Goal: Task Accomplishment & Management: Manage account settings

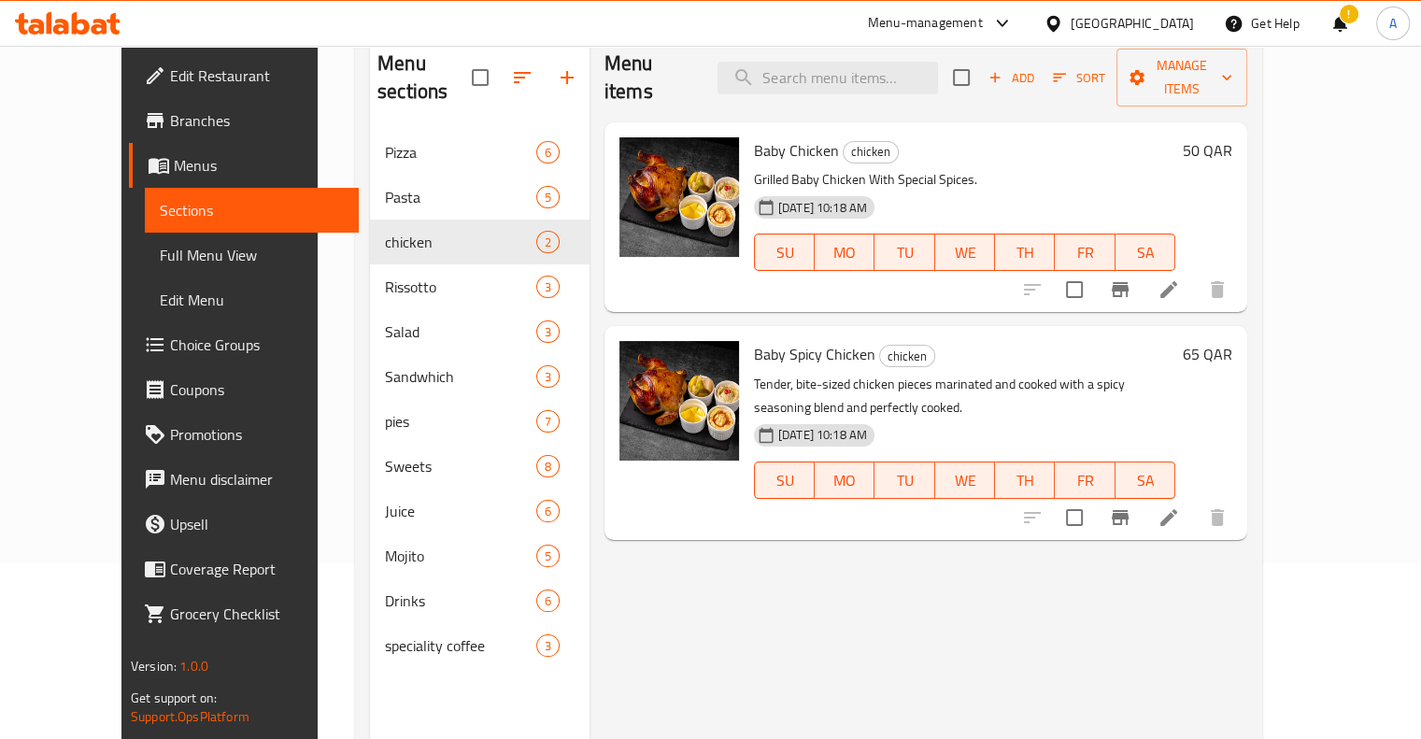
scroll to position [176, 0]
click at [1180, 506] on icon at bounding box center [1168, 517] width 22 height 22
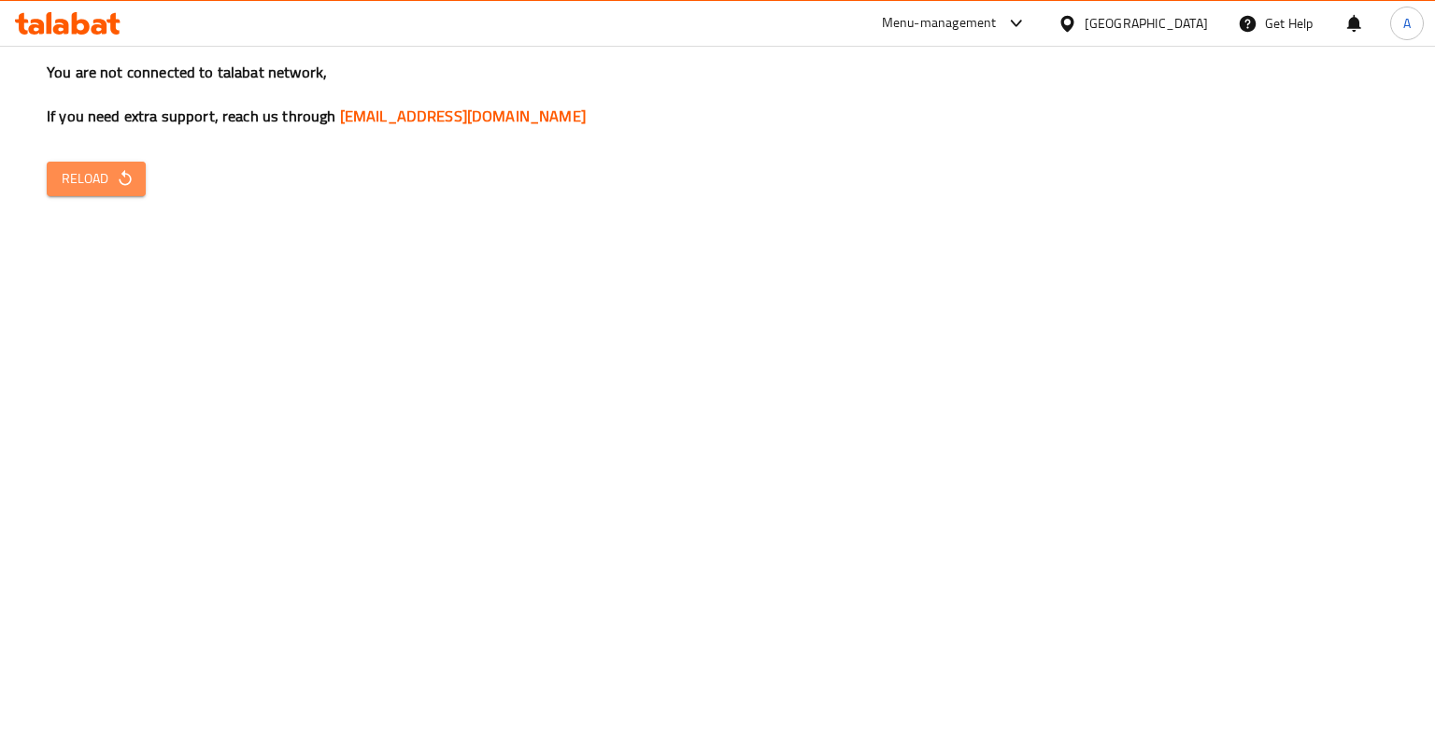
click at [105, 195] on button "Reload" at bounding box center [96, 179] width 99 height 35
click at [92, 197] on div "You are not connected to talabat network, If you need extra support, reach us t…" at bounding box center [717, 369] width 1435 height 739
click at [92, 193] on button "Reload" at bounding box center [96, 179] width 99 height 35
click at [117, 164] on button "Reload" at bounding box center [96, 179] width 99 height 35
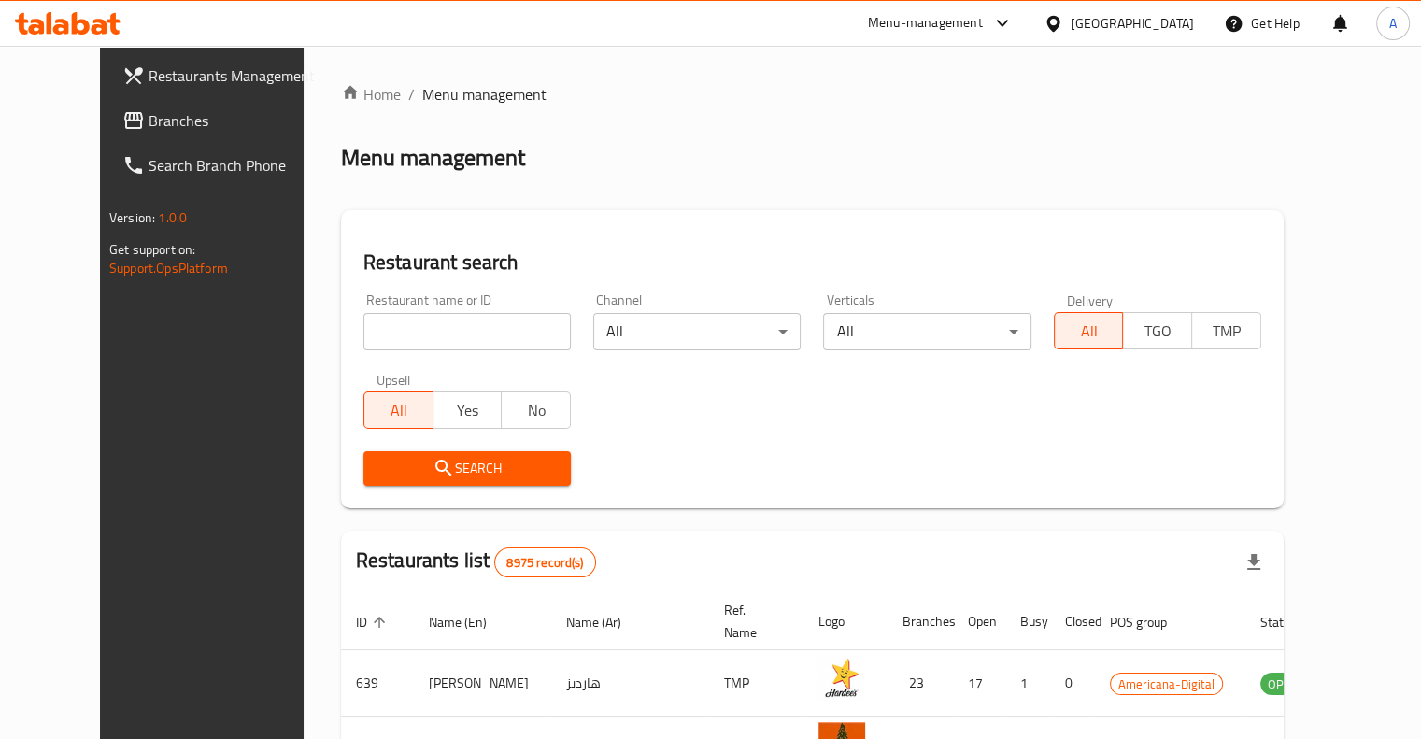
click at [426, 323] on input "search" at bounding box center [466, 331] width 207 height 37
type input "piano"
click at [441, 479] on span "Search" at bounding box center [466, 468] width 177 height 23
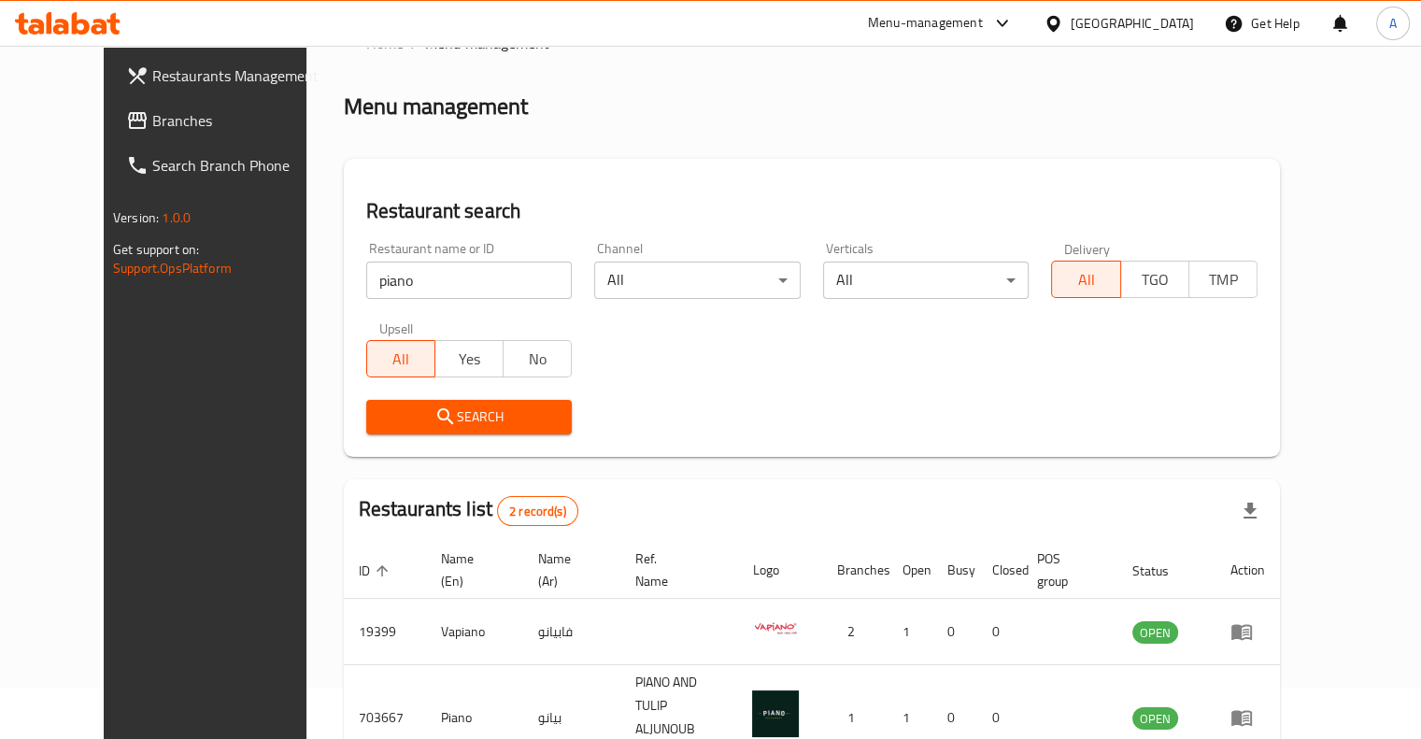
scroll to position [71, 0]
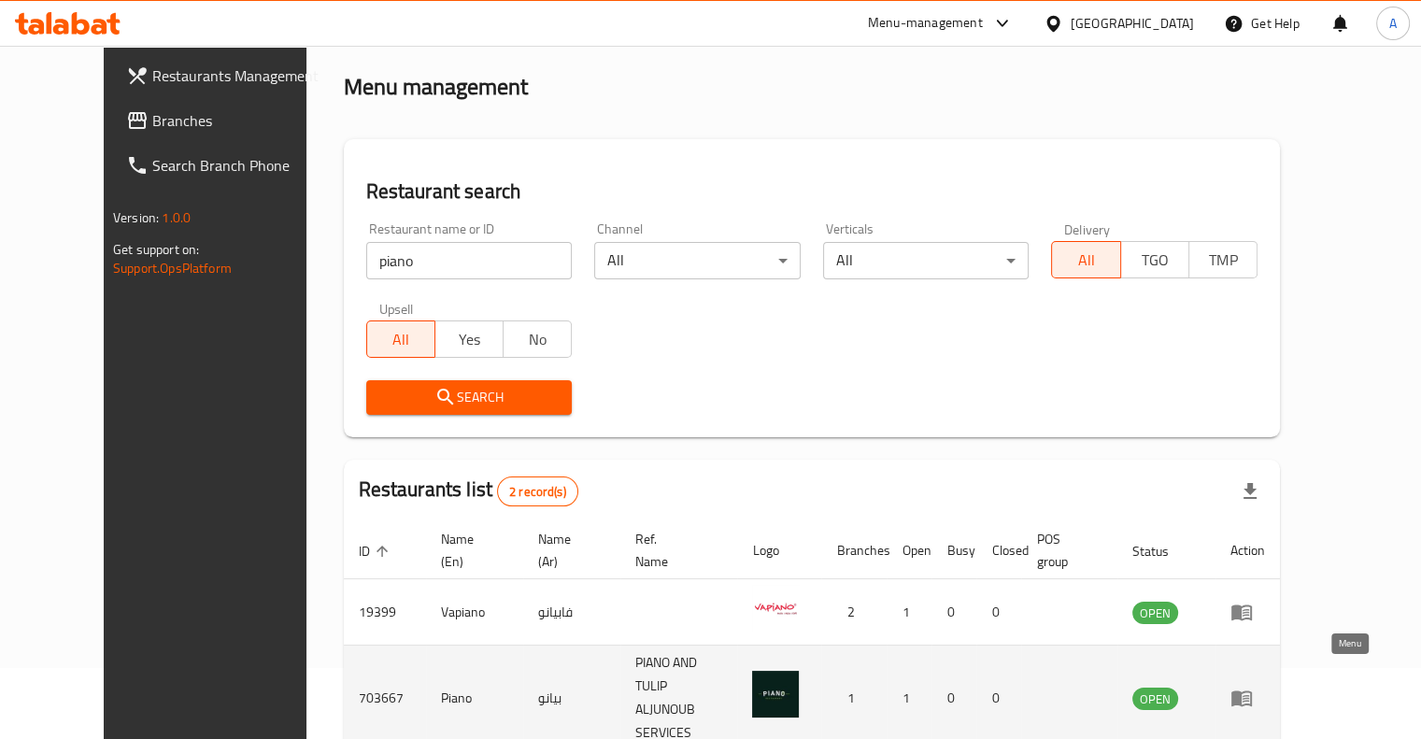
click at [1252, 691] on icon "enhanced table" at bounding box center [1241, 699] width 21 height 16
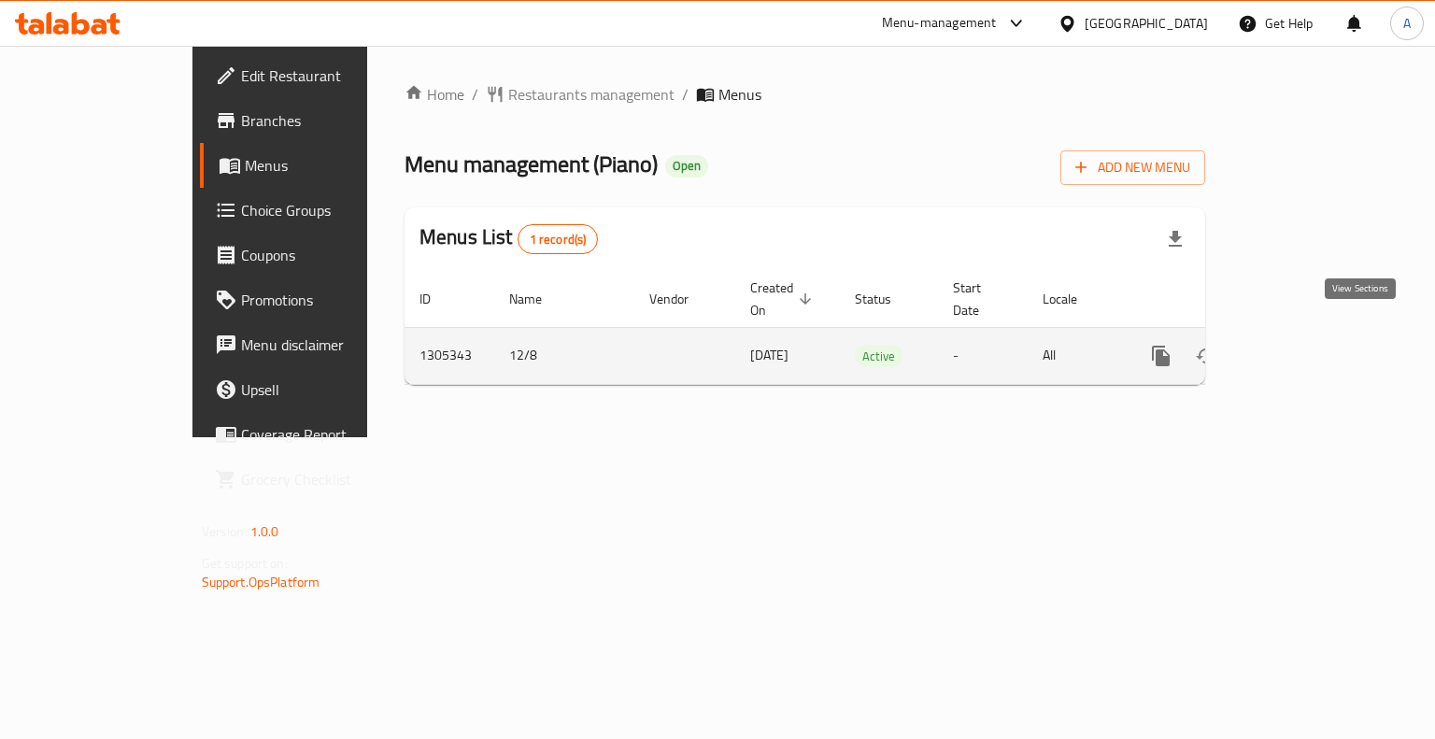
click at [1307, 345] on icon "enhanced table" at bounding box center [1295, 356] width 22 height 22
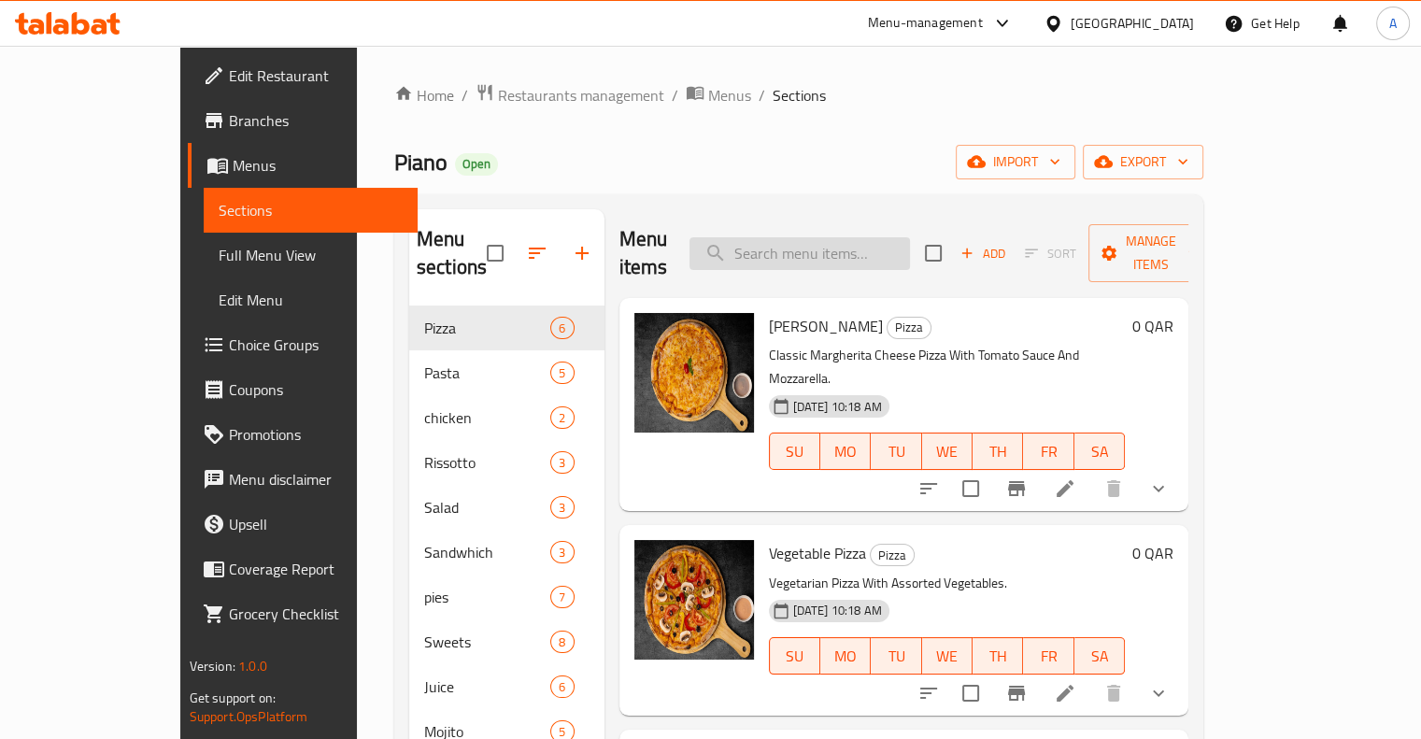
click at [829, 242] on input "search" at bounding box center [799, 253] width 220 height 33
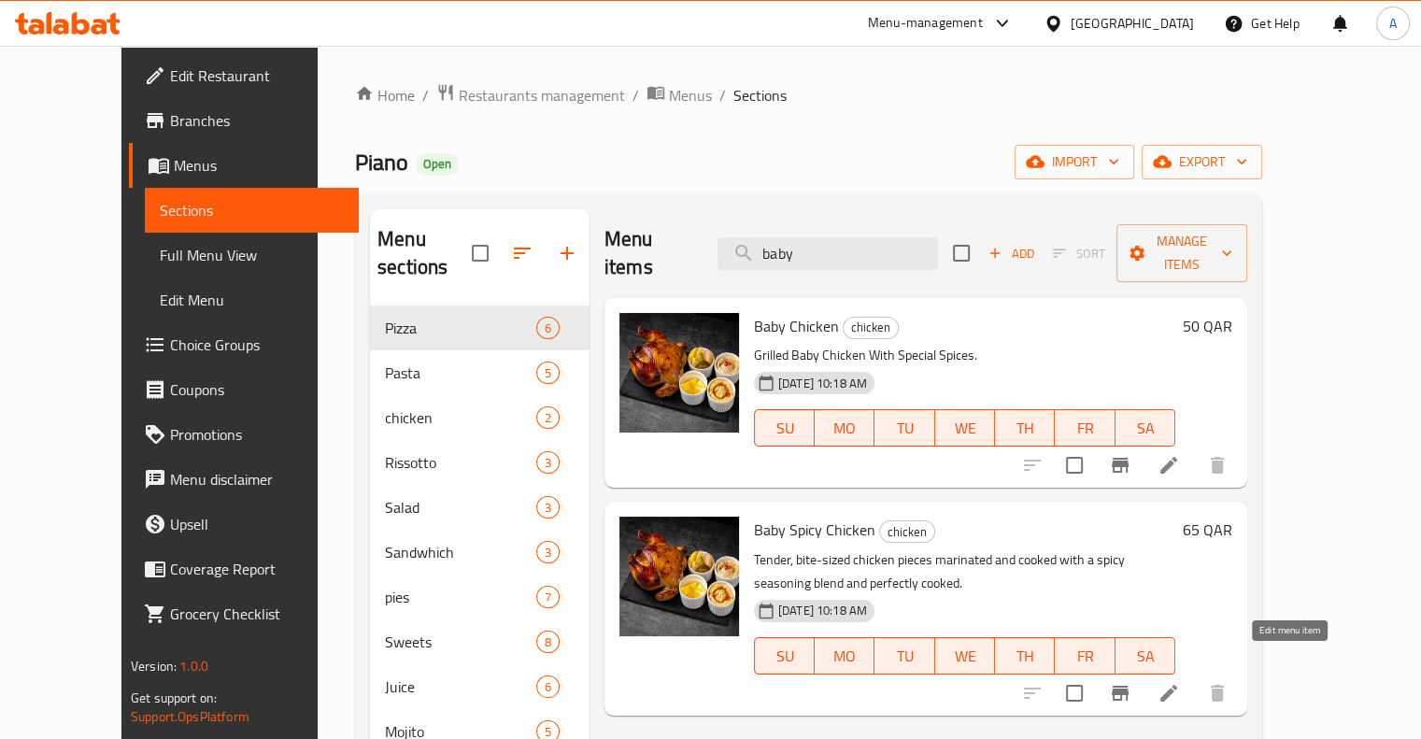
type input "baby"
click at [1177, 685] on icon at bounding box center [1168, 693] width 17 height 17
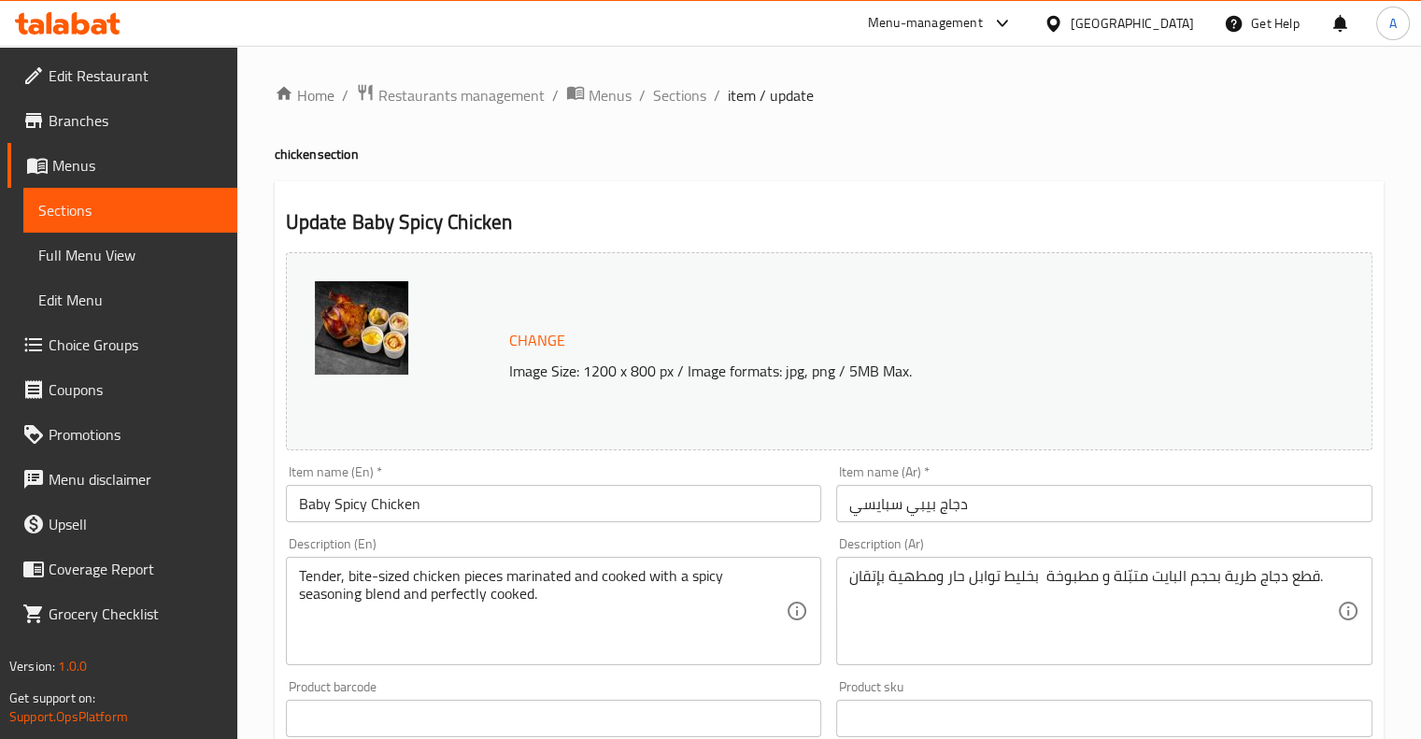
click at [342, 511] on input "Baby Spicy Chicken" at bounding box center [554, 503] width 536 height 37
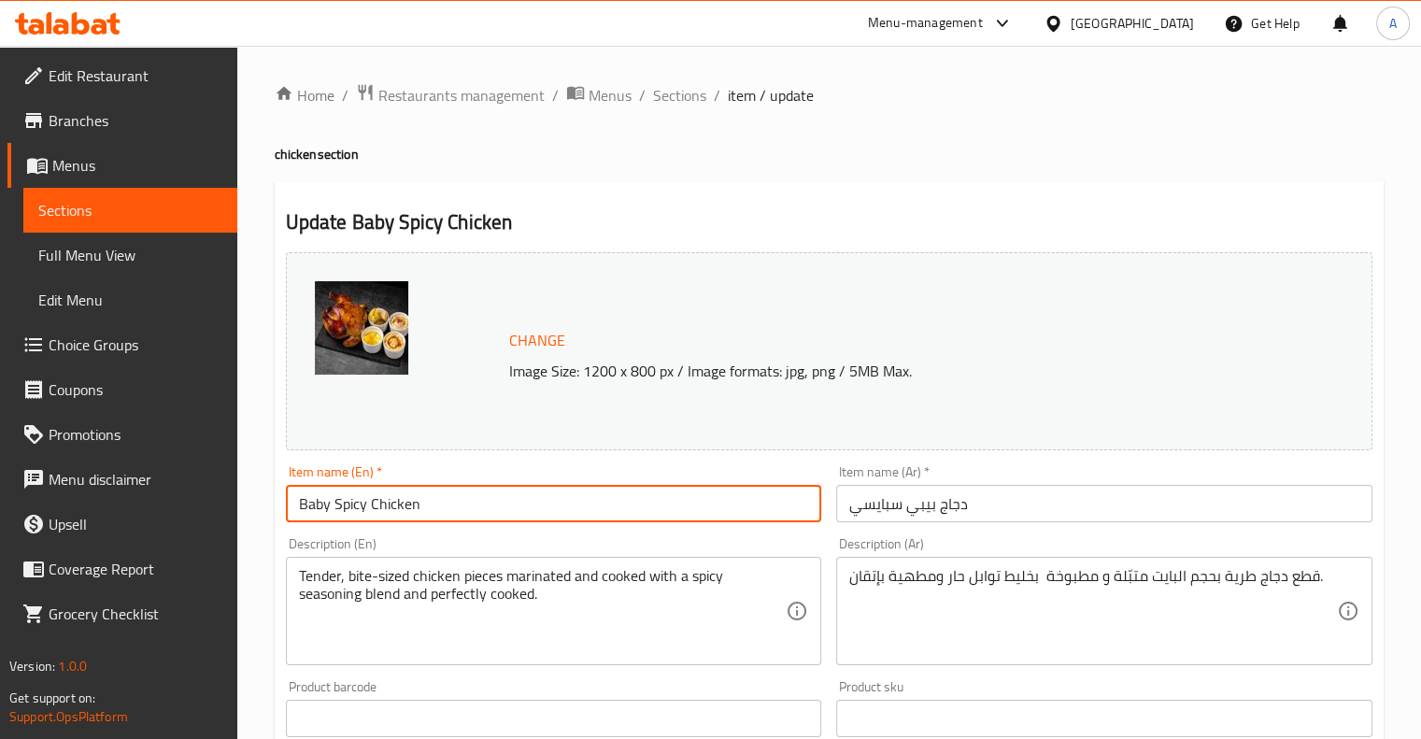
click at [342, 511] on input "Baby Spicy Chicken" at bounding box center [554, 503] width 536 height 37
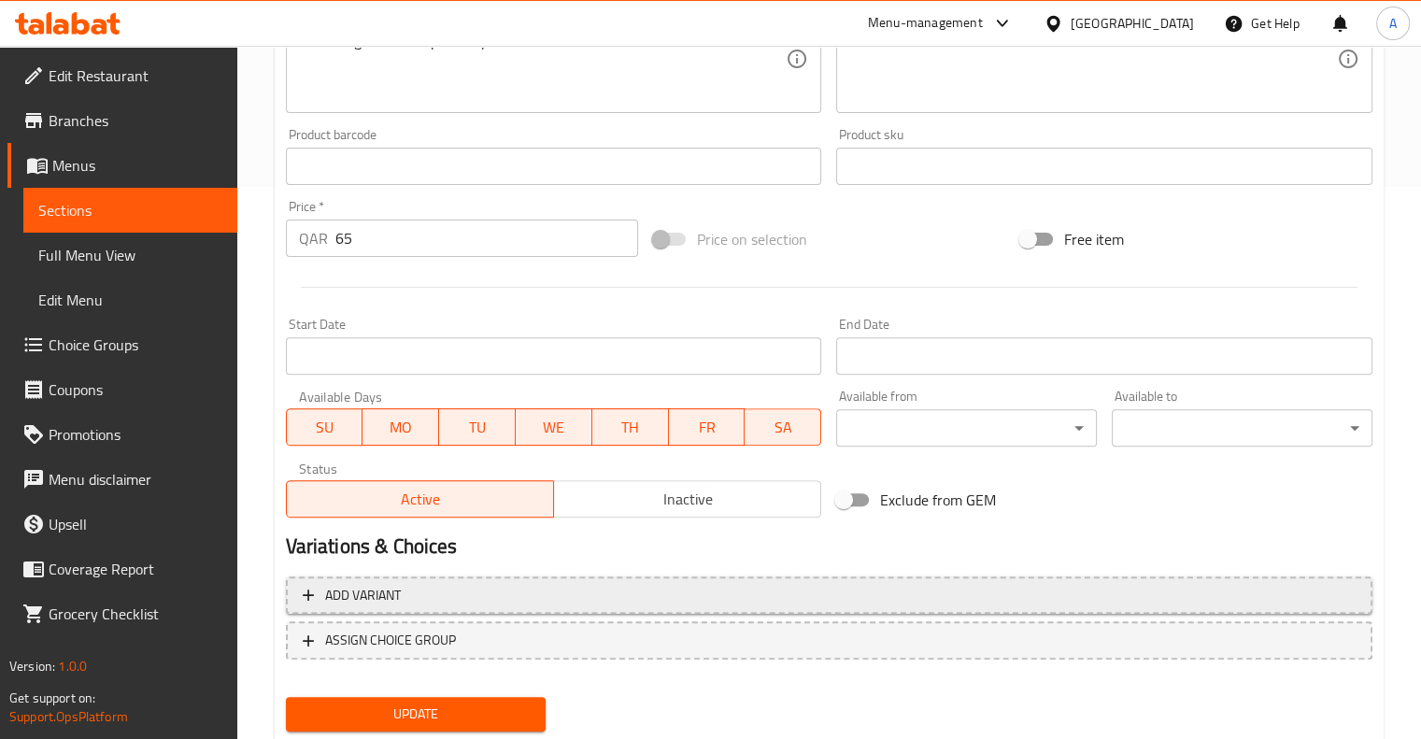
scroll to position [553, 0]
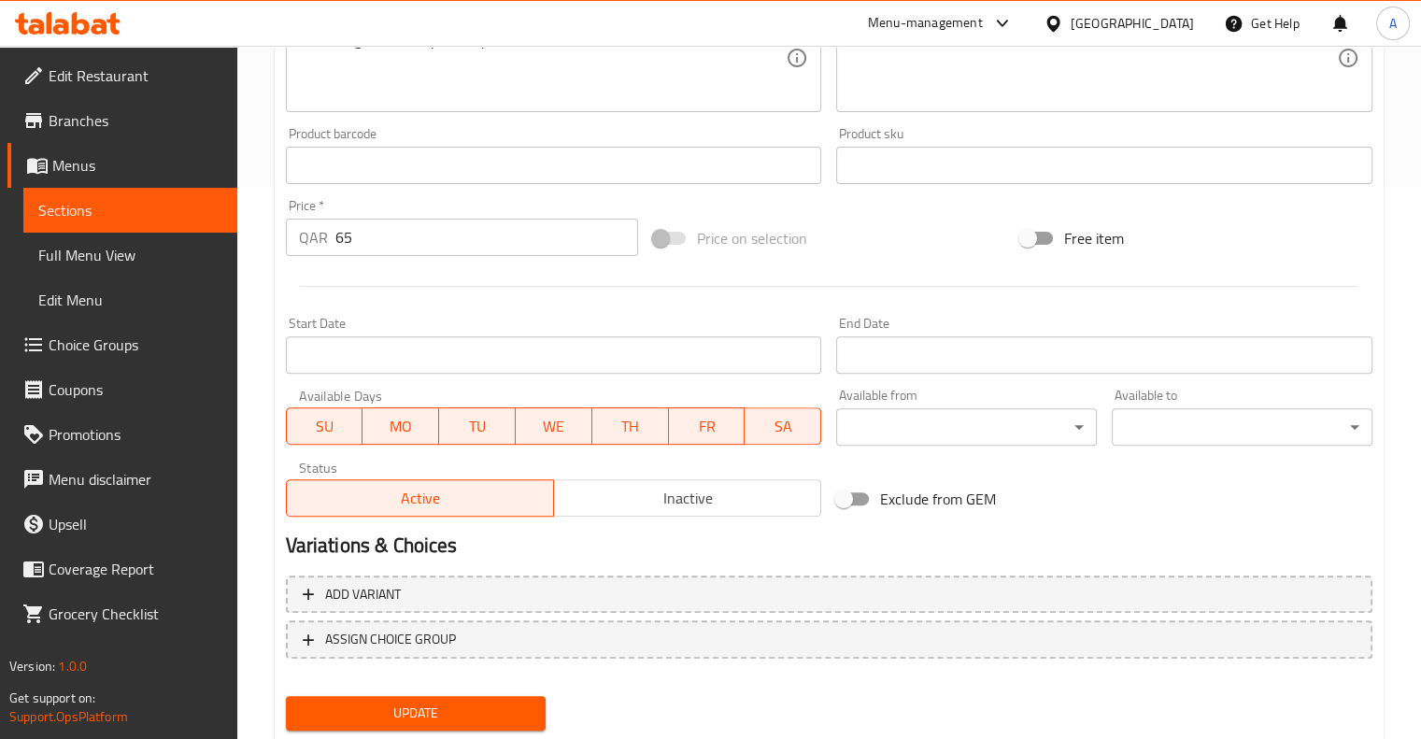
type input "Baby Classic Chicken"
click at [374, 721] on span "Update" at bounding box center [416, 712] width 231 height 23
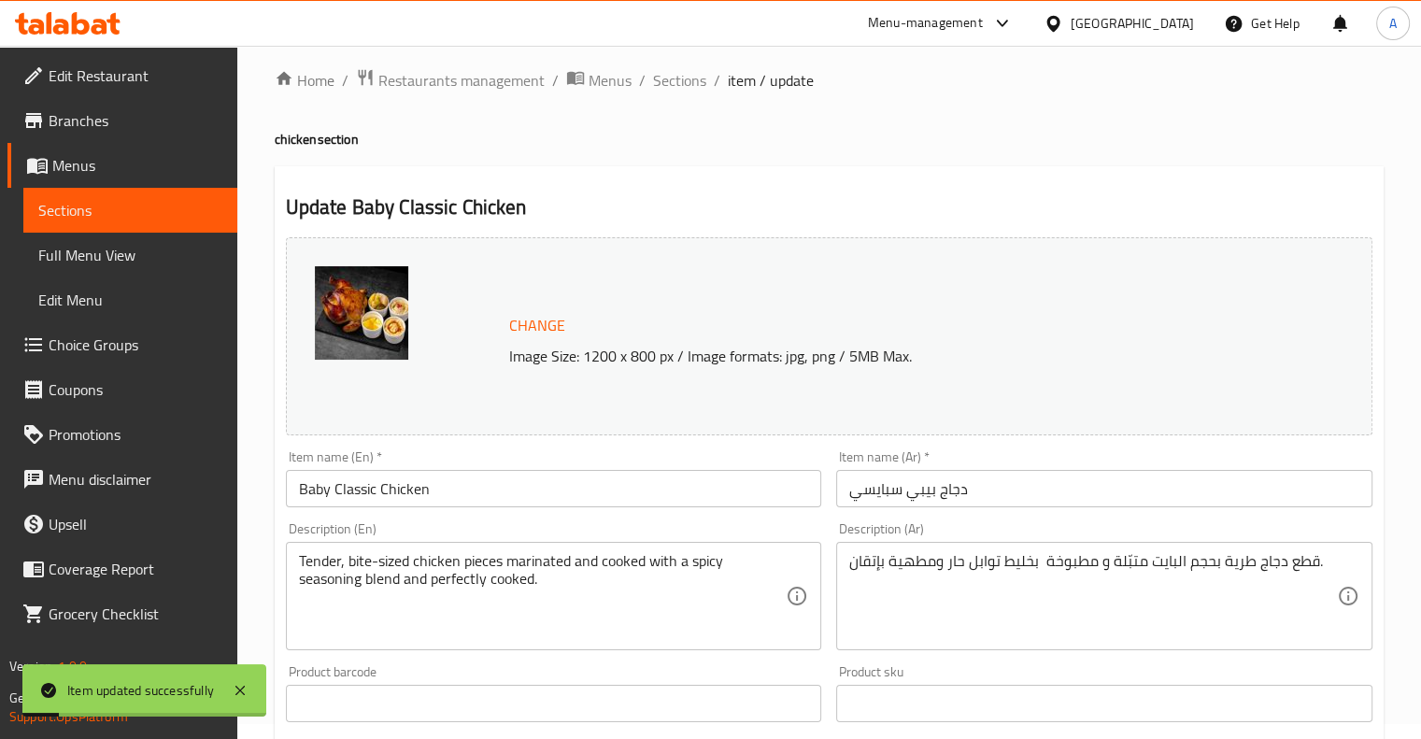
scroll to position [0, 0]
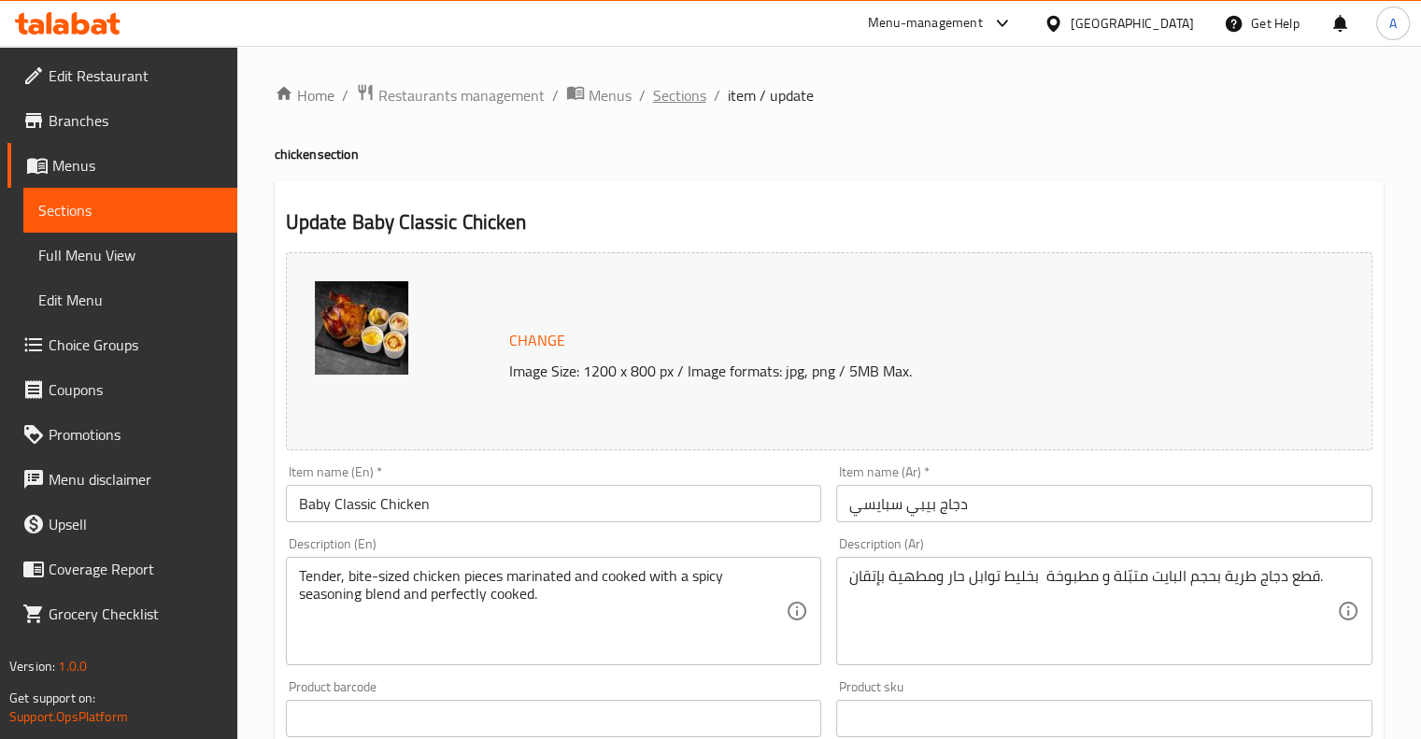
click at [668, 85] on span "Sections" at bounding box center [679, 95] width 53 height 22
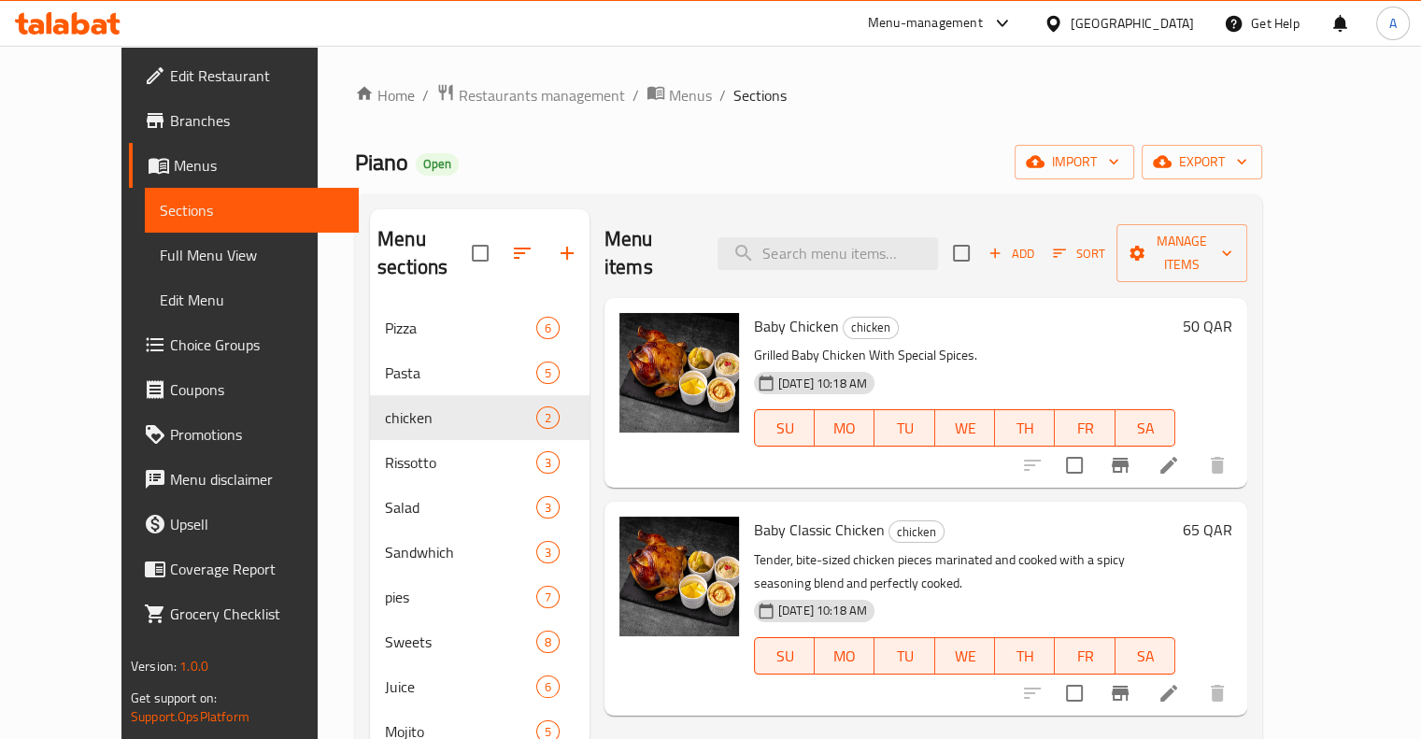
click at [1195, 676] on li at bounding box center [1168, 693] width 52 height 34
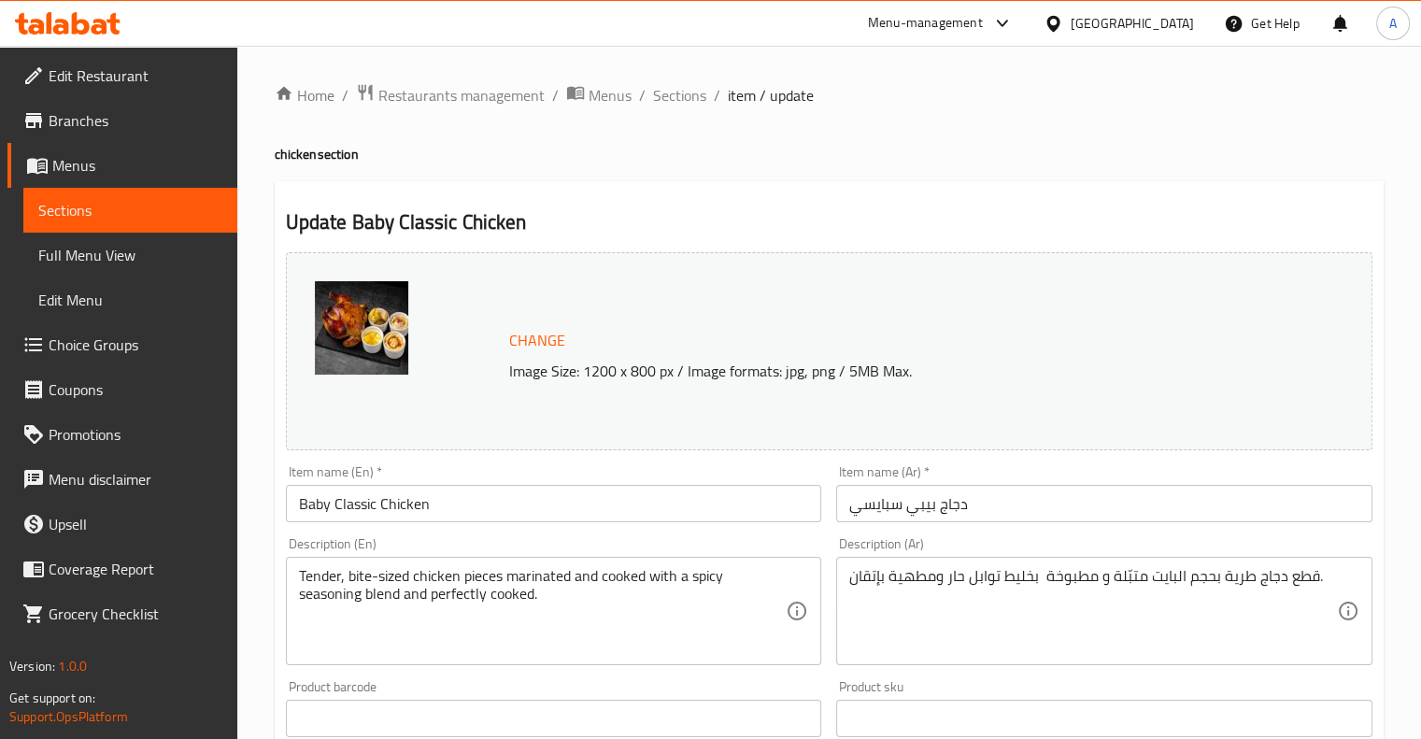
click at [308, 513] on input "Baby Classic Chicken" at bounding box center [554, 503] width 536 height 37
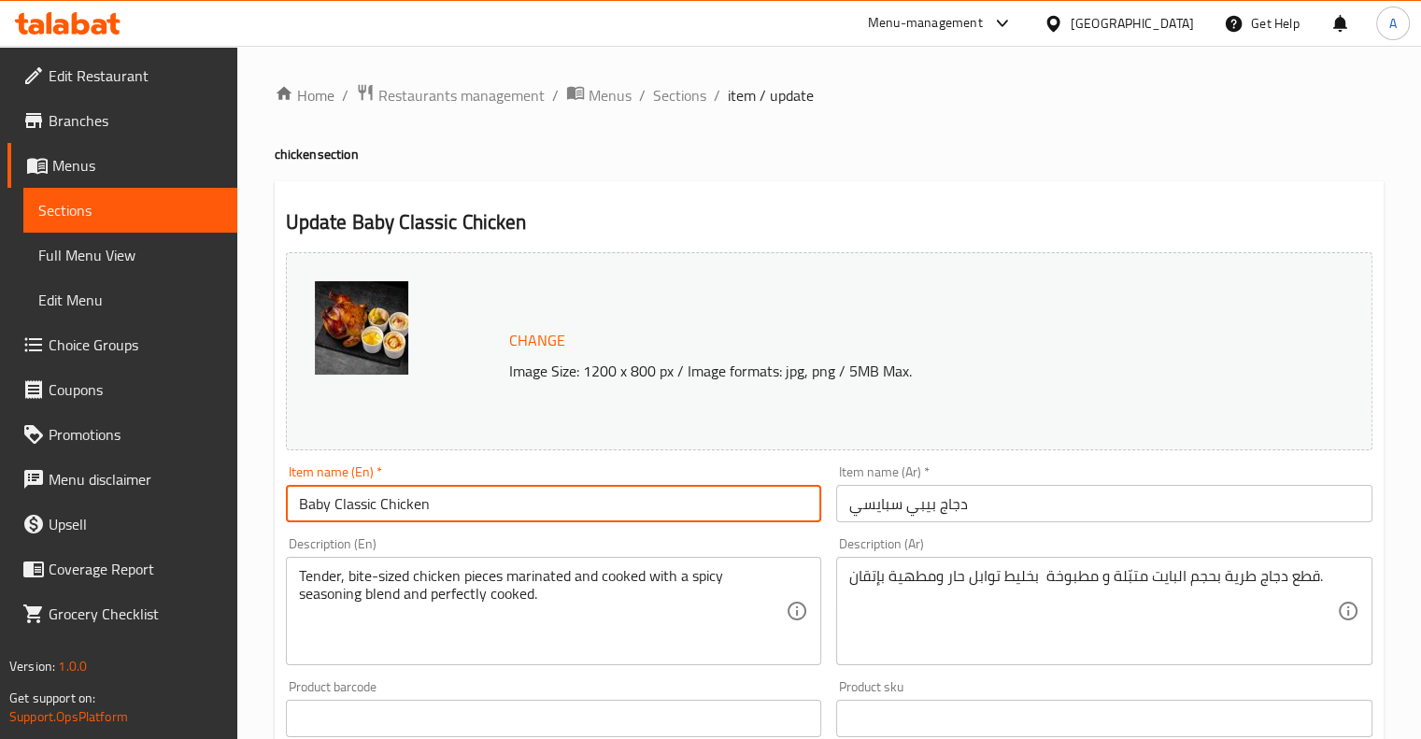
click at [308, 513] on input "Baby Classic Chicken" at bounding box center [554, 503] width 536 height 37
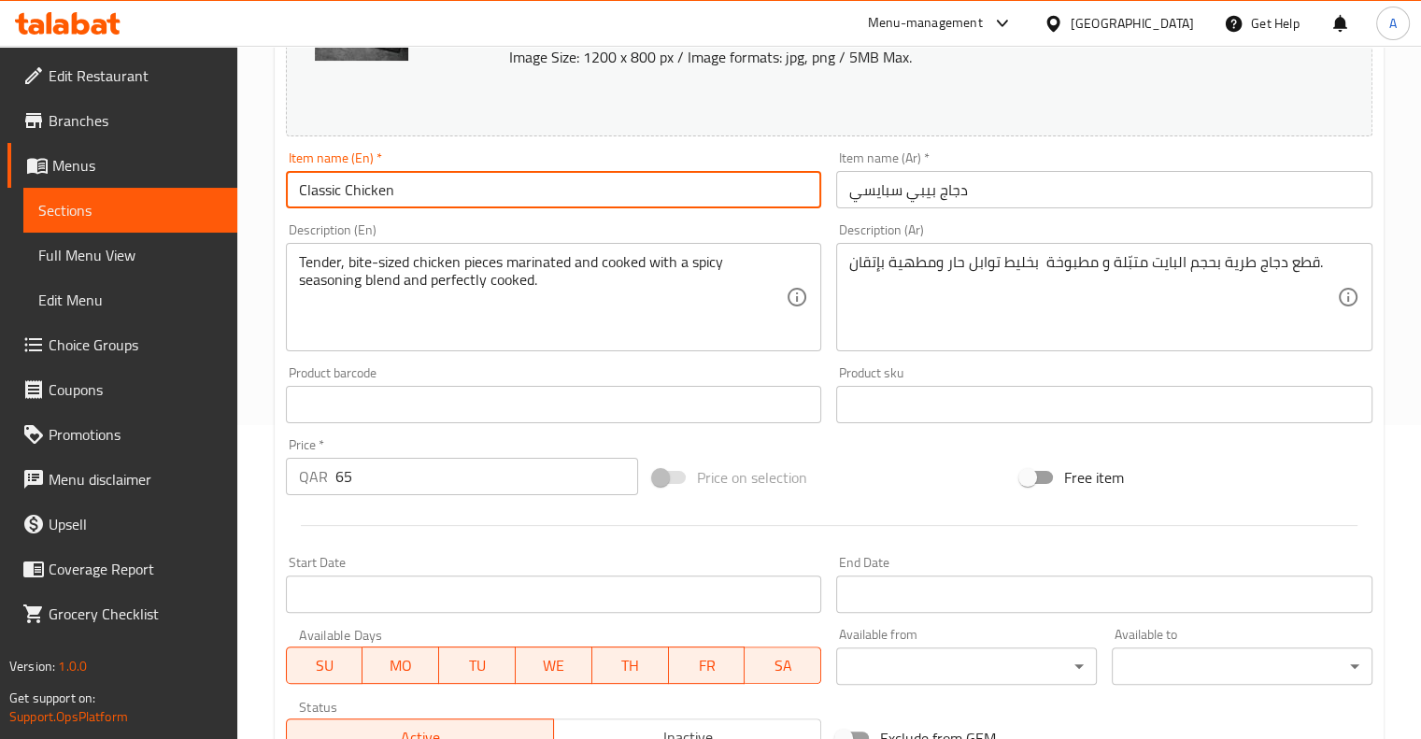
scroll to position [314, 0]
type input "Baby Classic Chicken"
click at [112, 202] on span "Sections" at bounding box center [130, 210] width 184 height 22
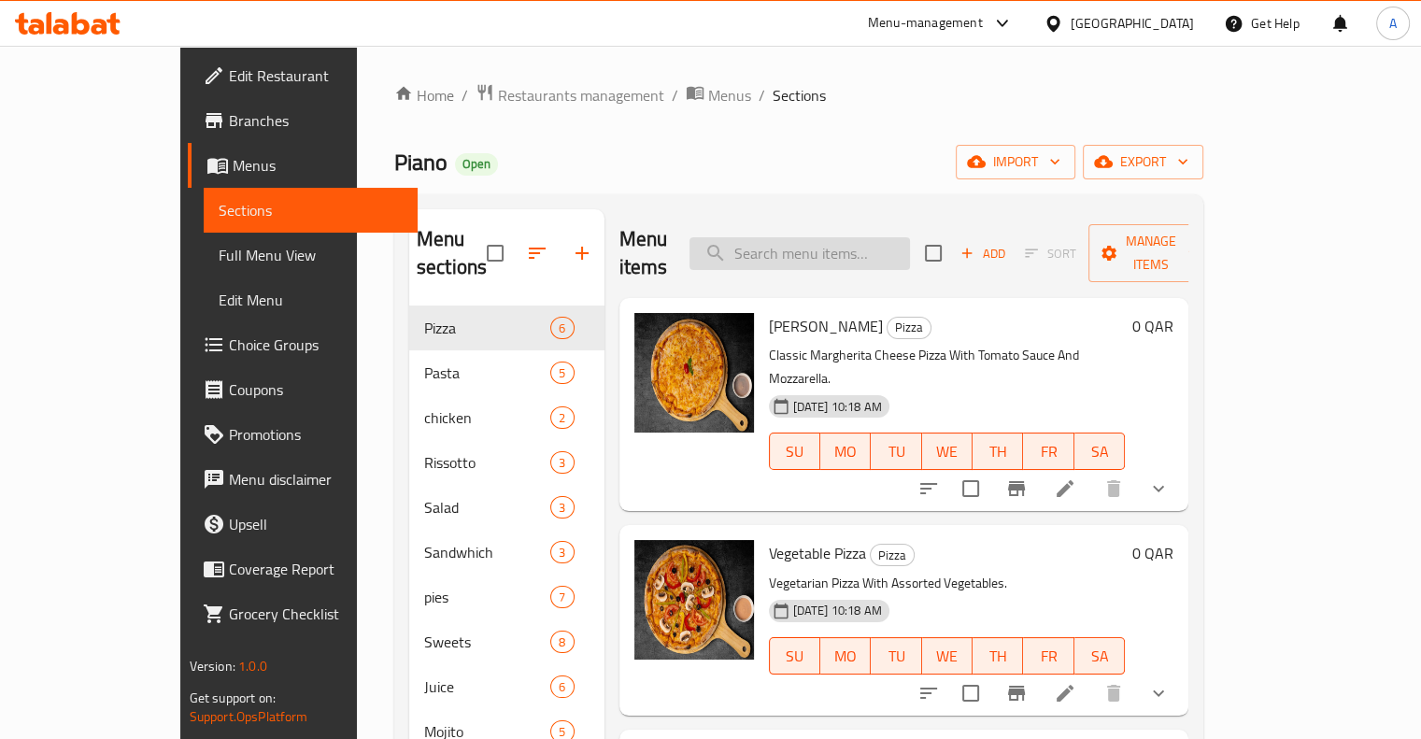
click at [805, 239] on input "search" at bounding box center [799, 253] width 220 height 33
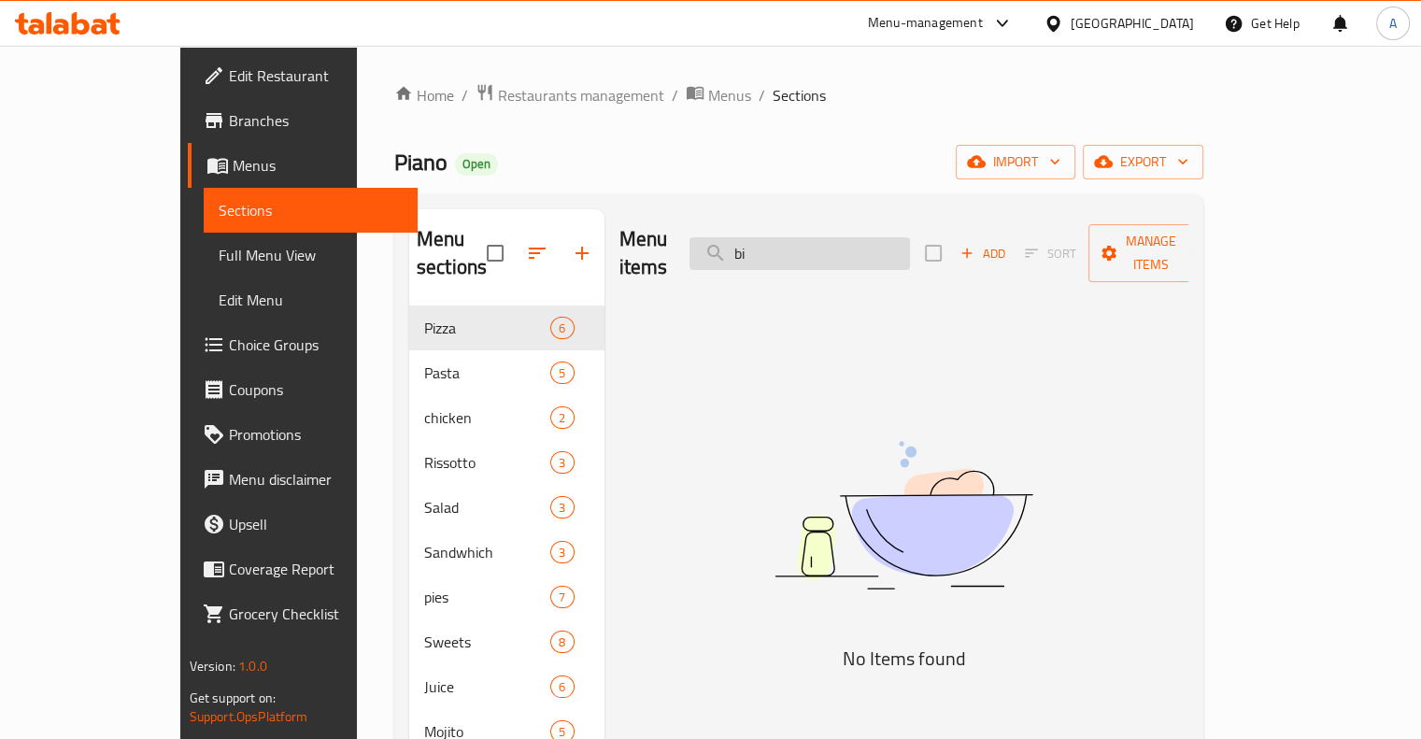
type input "b"
type input "t"
